Goal: Transaction & Acquisition: Purchase product/service

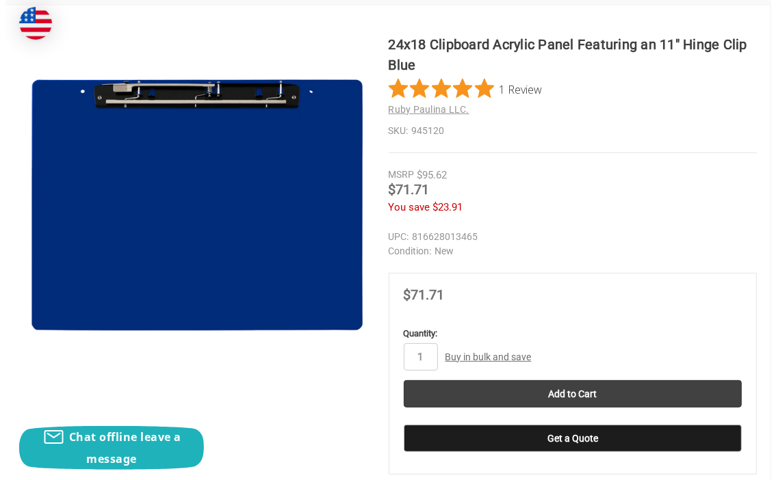
scroll to position [274, 0]
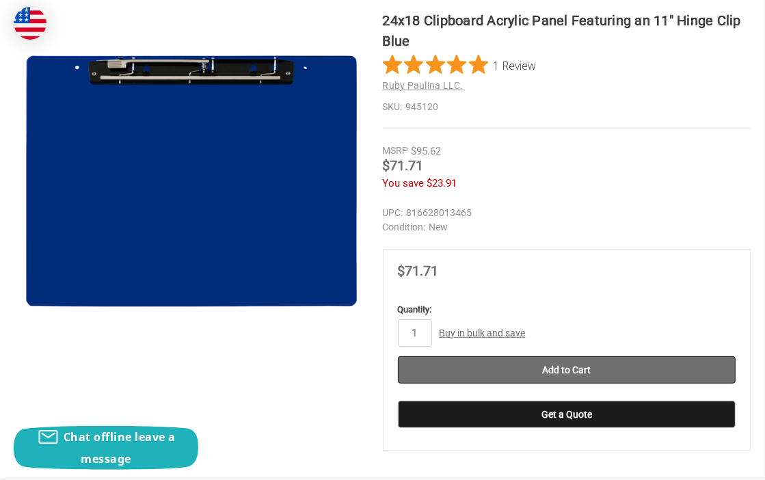
click at [613, 366] on input "Add to Cart" at bounding box center [567, 369] width 339 height 27
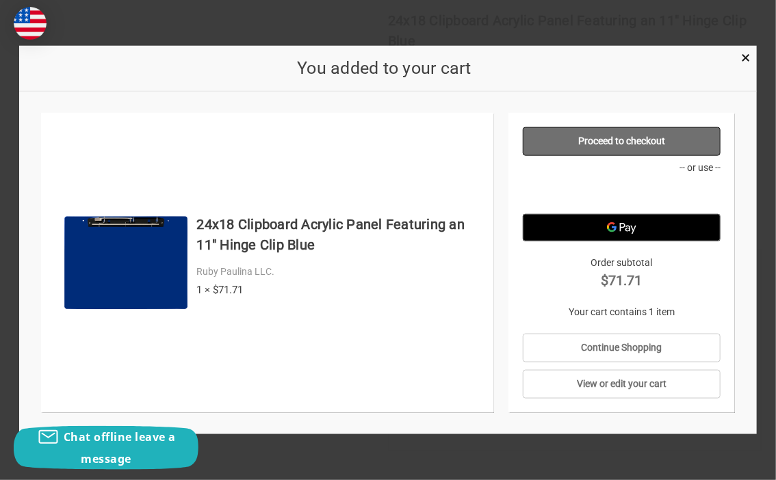
click at [592, 137] on link "Proceed to checkout" at bounding box center [622, 141] width 198 height 29
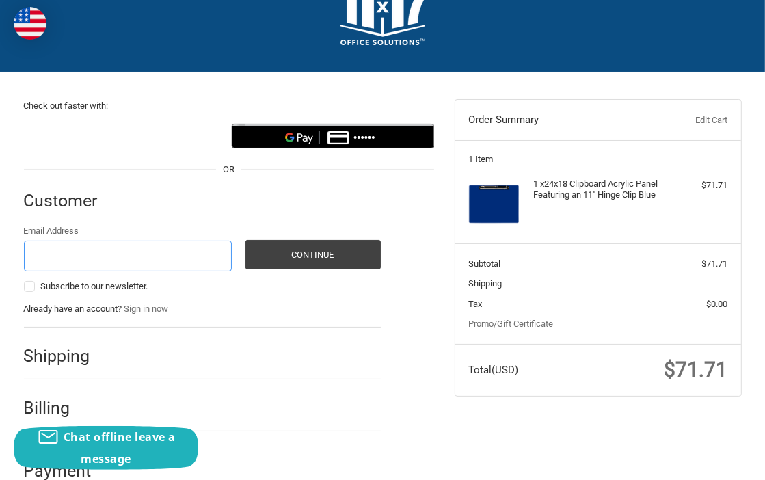
scroll to position [79, 0]
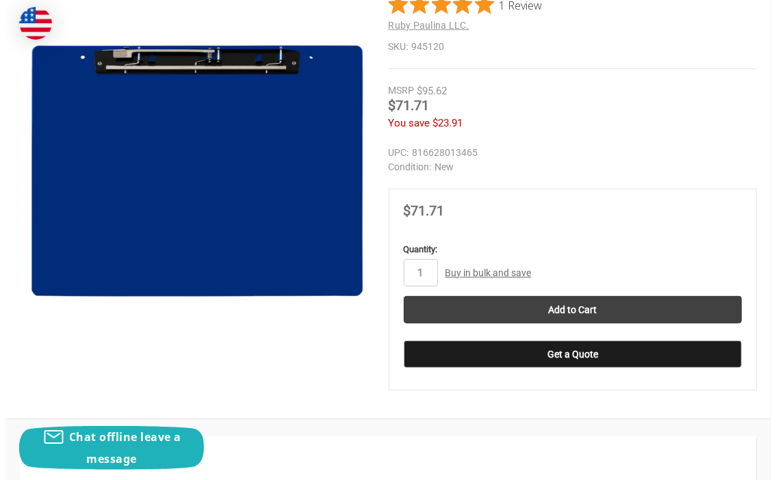
scroll to position [342, 0]
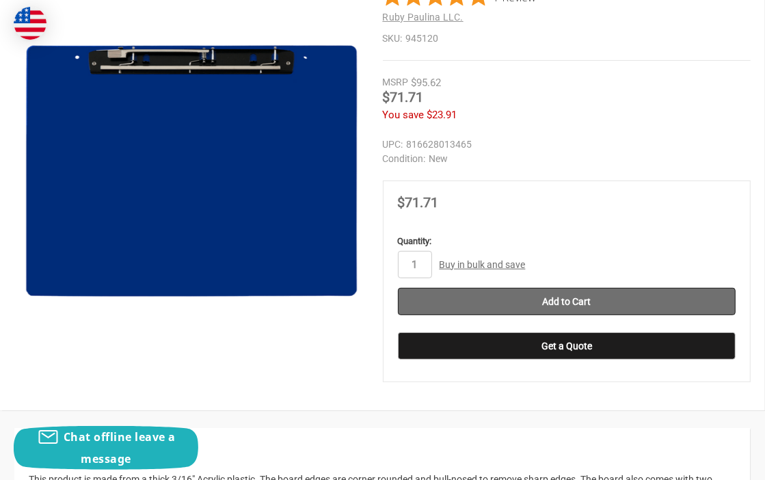
click at [598, 291] on input "Add to Cart" at bounding box center [567, 301] width 339 height 27
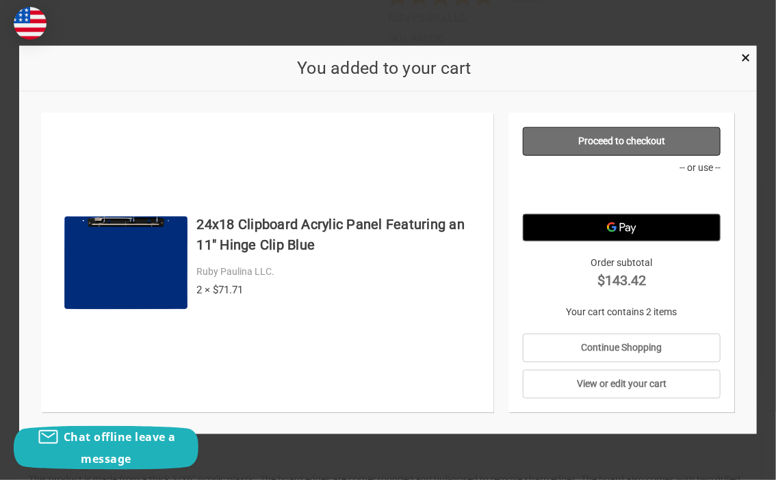
drag, startPoint x: 605, startPoint y: 140, endPoint x: 555, endPoint y: 174, distance: 60.5
click at [605, 140] on link "Proceed to checkout" at bounding box center [622, 141] width 198 height 29
